Goal: Information Seeking & Learning: Stay updated

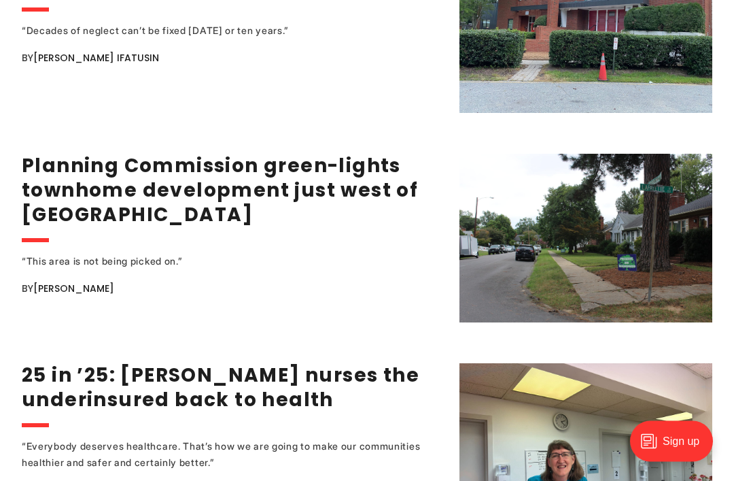
scroll to position [2369, 0]
click at [177, 198] on link "Planning Commission green-lights townhome development just west of [GEOGRAPHIC_…" at bounding box center [220, 189] width 396 height 75
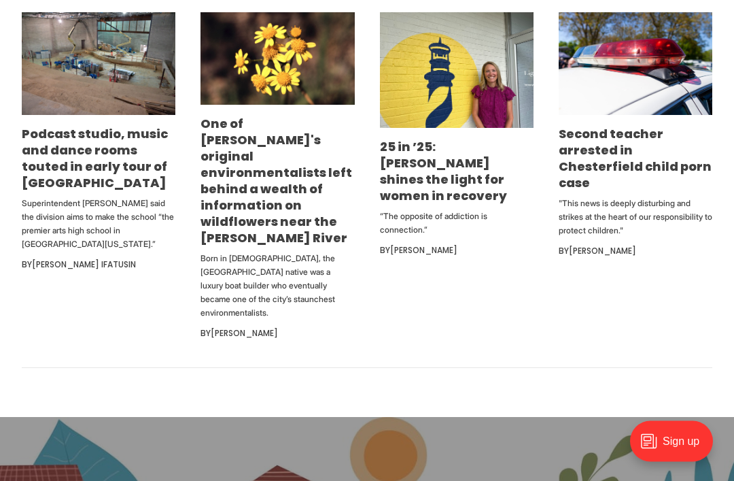
scroll to position [875, 0]
click at [221, 218] on link "One of Richmond's original environmentalists left behind a wealth of informatio…" at bounding box center [277, 180] width 152 height 131
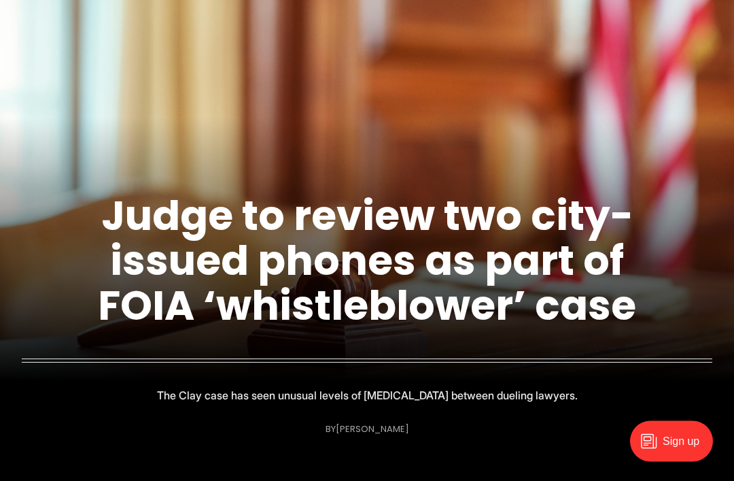
scroll to position [126, 0]
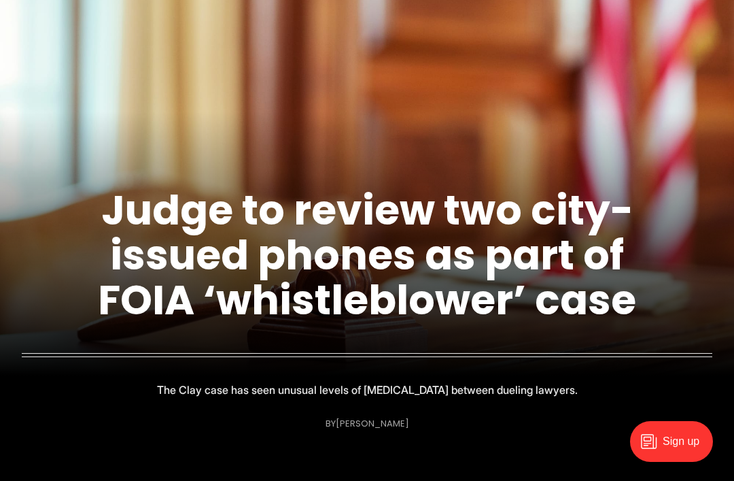
click at [184, 316] on link "Judge to review two city-issued phones as part of FOIA ‘whistleblower’ case" at bounding box center [367, 255] width 538 height 147
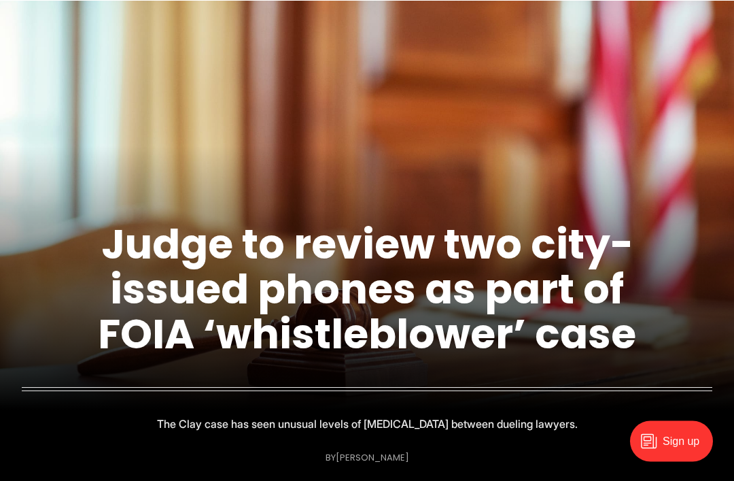
scroll to position [0, 0]
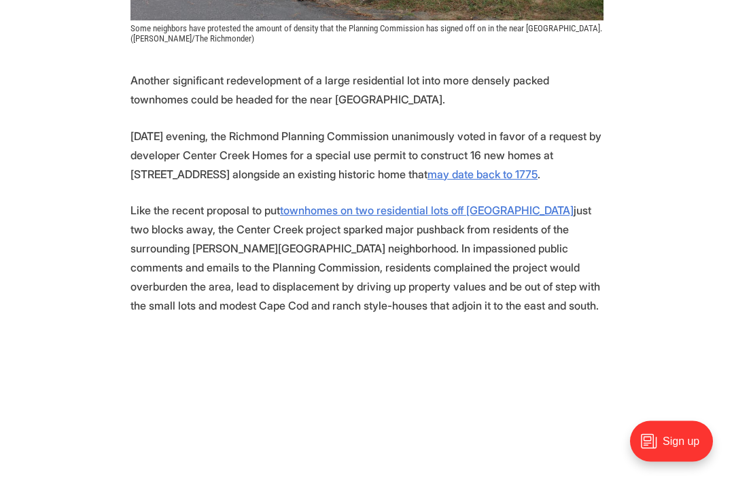
scroll to position [604, 0]
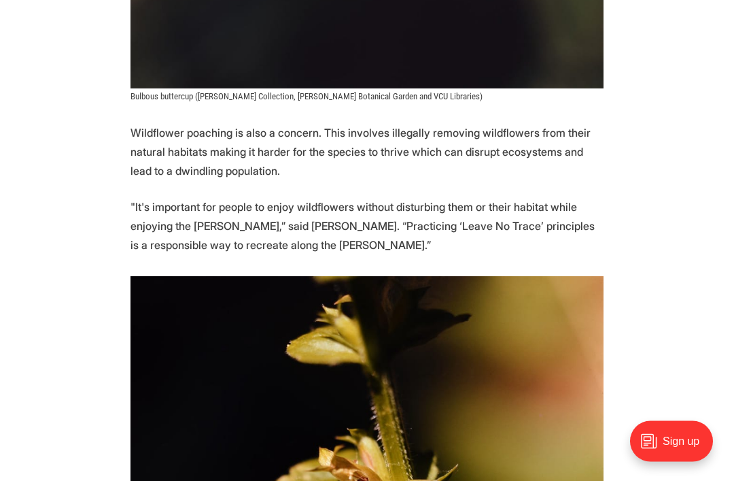
scroll to position [6949, 0]
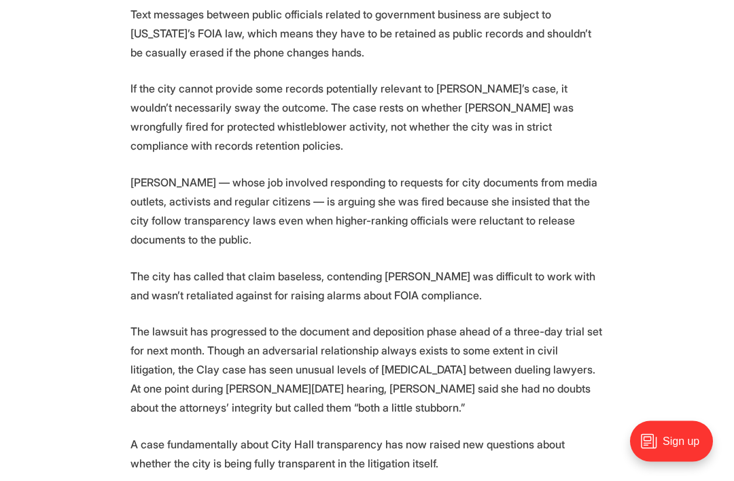
scroll to position [1307, 0]
